Goal: Find specific page/section: Find specific page/section

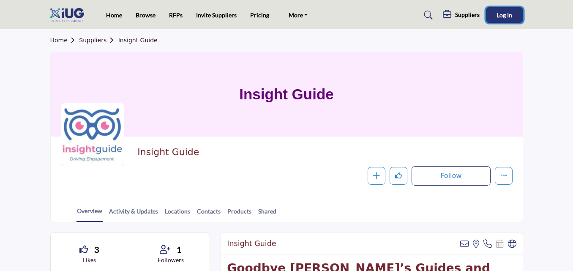
click at [508, 14] on span "Log In" at bounding box center [504, 14] width 16 height 7
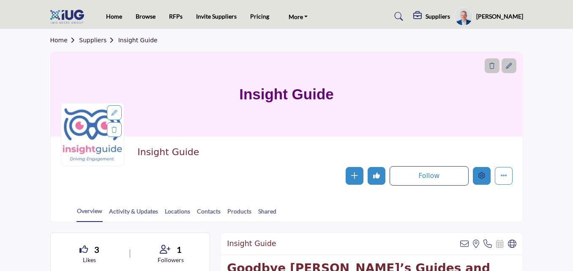
click at [485, 176] on icon "Edit company" at bounding box center [481, 175] width 7 height 7
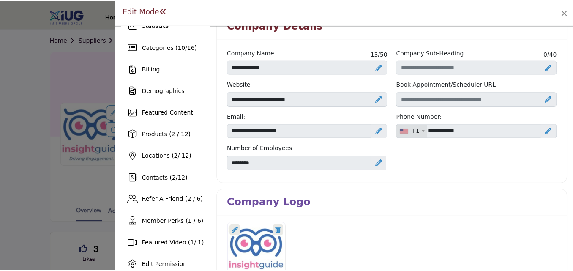
scroll to position [36, 0]
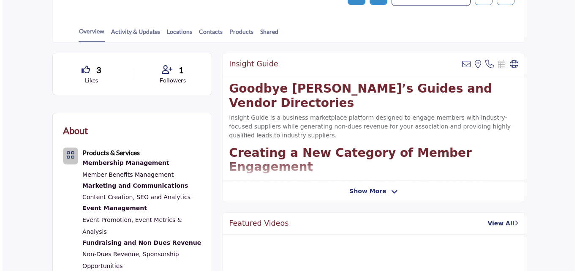
scroll to position [177, 0]
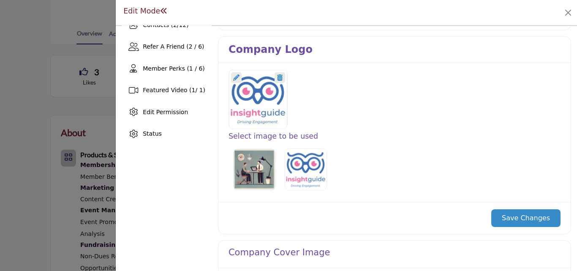
scroll to position [26, 0]
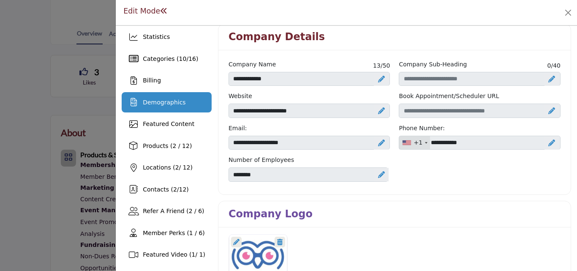
click at [158, 99] on span "Demographics" at bounding box center [164, 102] width 43 height 7
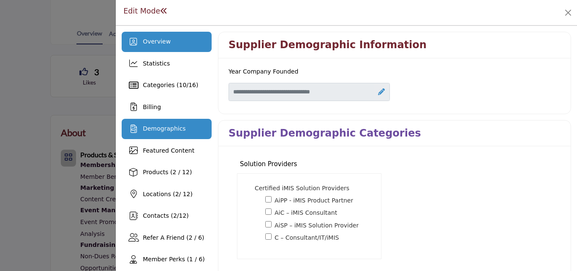
click at [153, 45] on span "Overview" at bounding box center [157, 41] width 28 height 7
